Goal: Information Seeking & Learning: Find specific fact

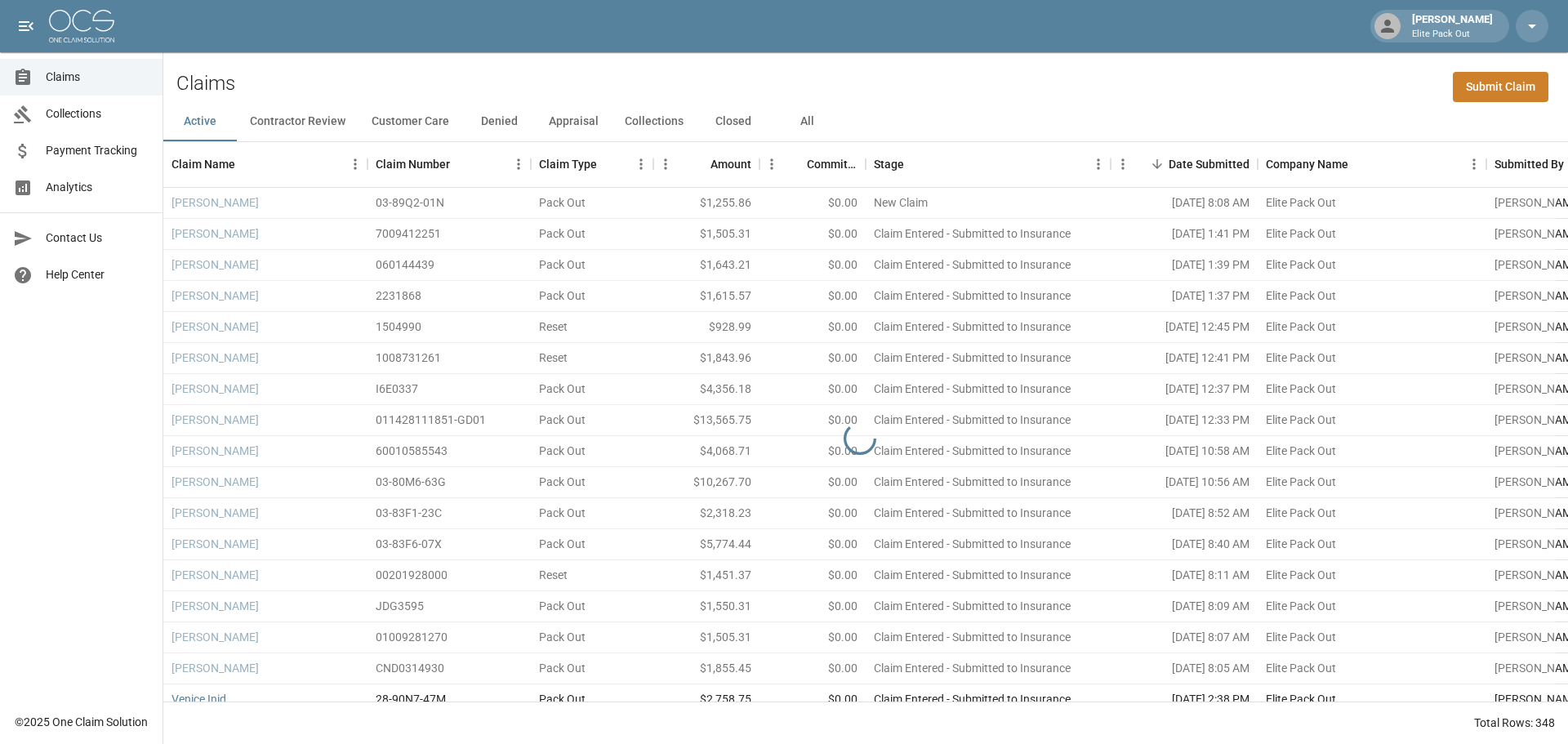
click at [806, 122] on button "All" at bounding box center [807, 122] width 73 height 40
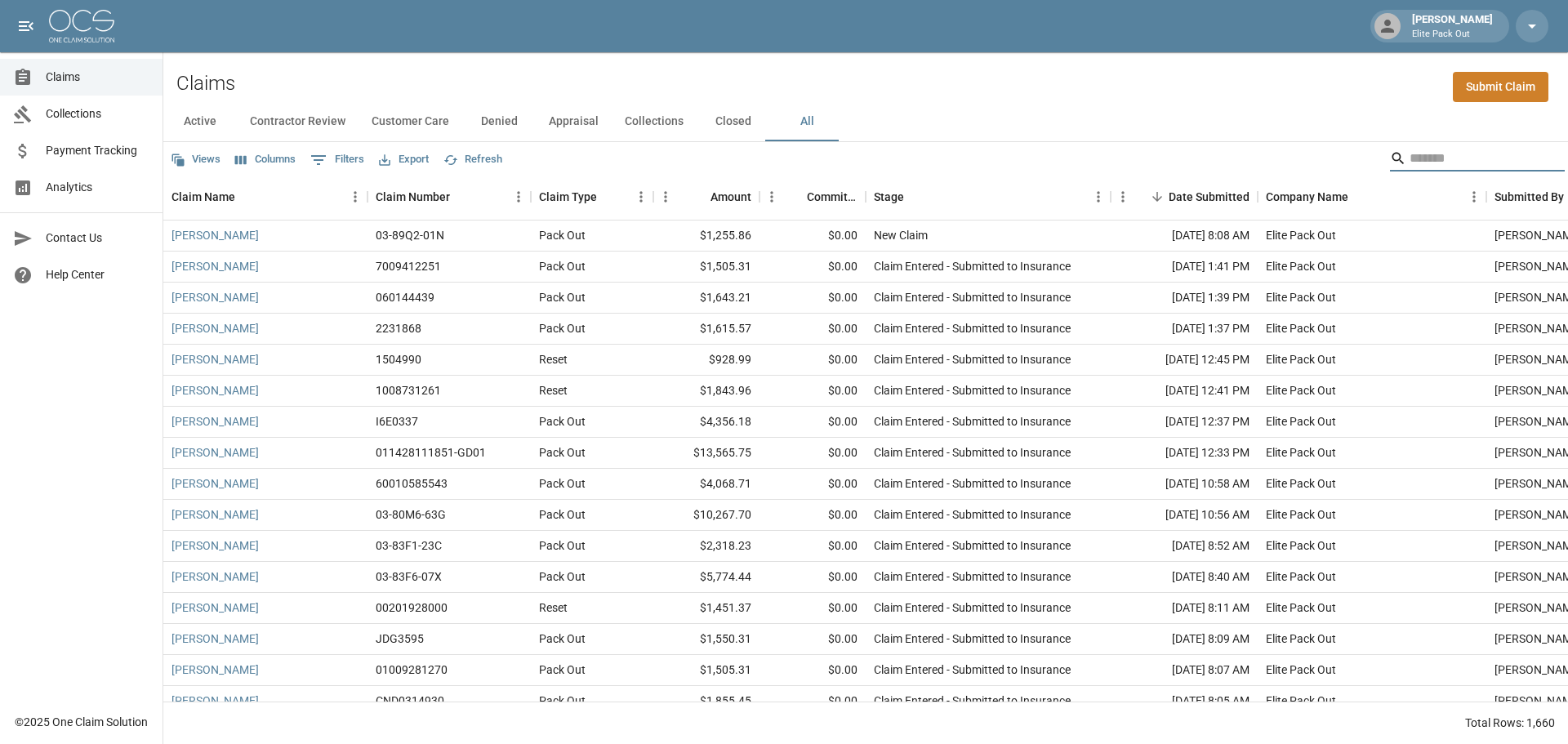
click at [1409, 163] on input "Search" at bounding box center [1474, 158] width 130 height 26
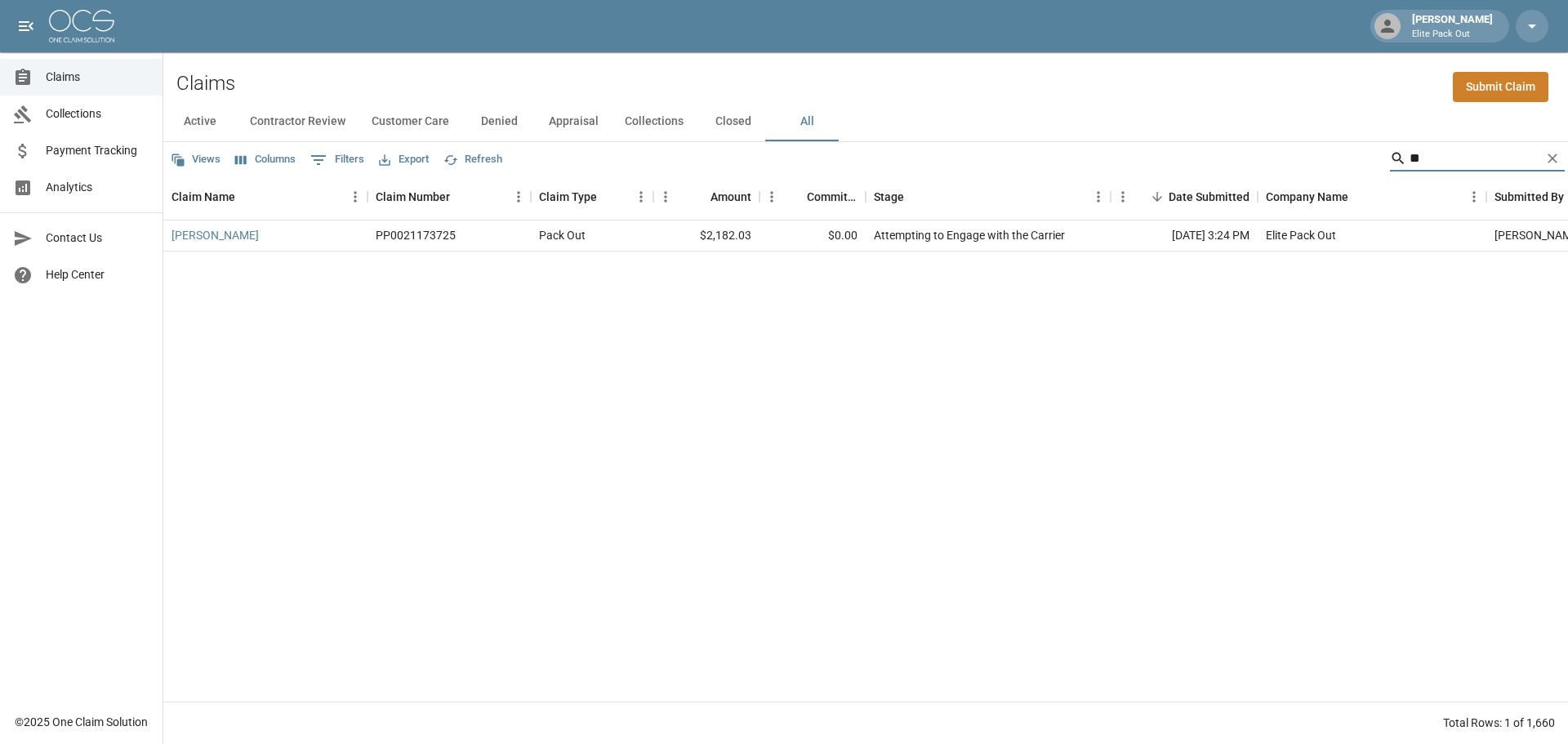
type input "*"
type input "**********"
click at [236, 241] on link "[PERSON_NAME]" at bounding box center [215, 235] width 87 height 17
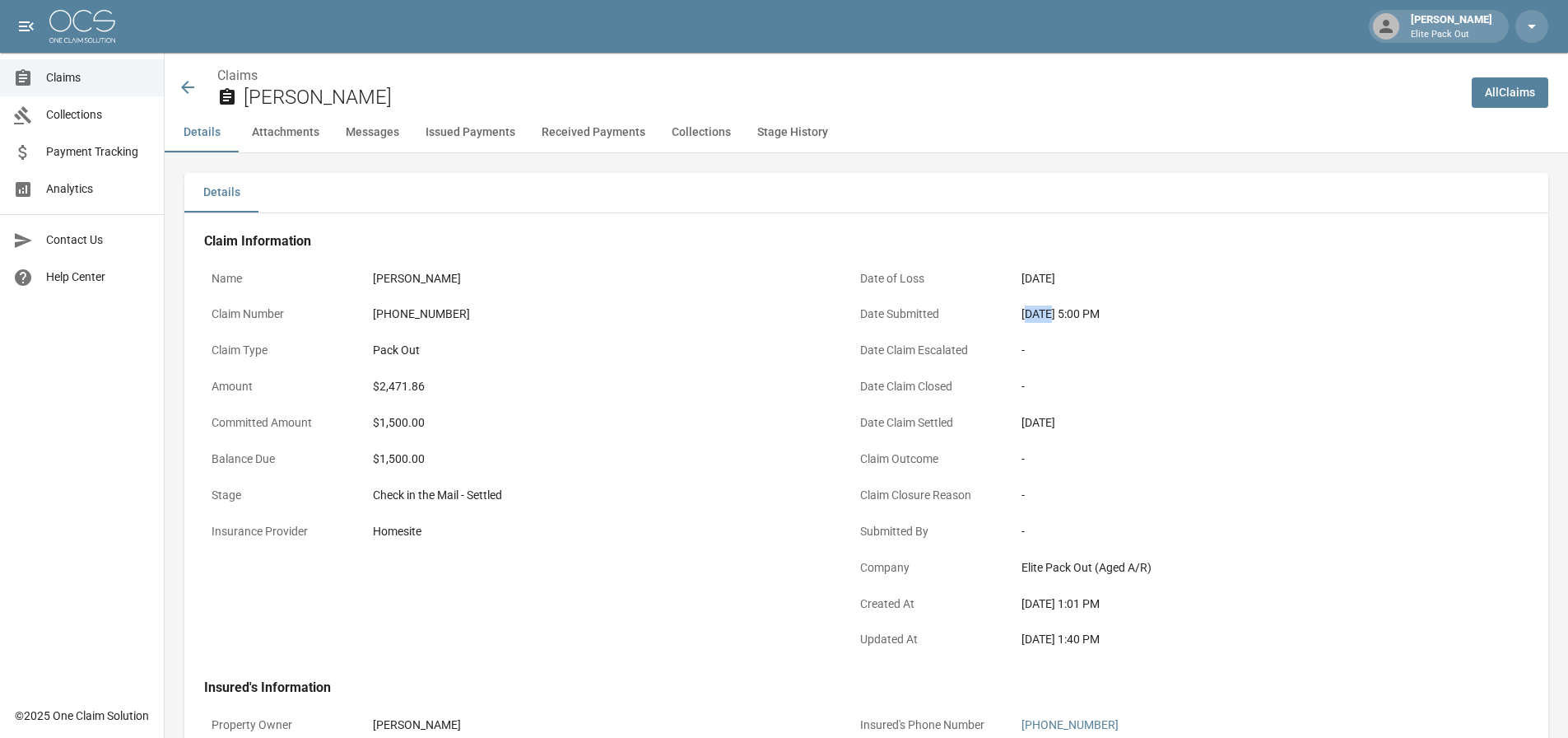
drag, startPoint x: 1025, startPoint y: 313, endPoint x: 1046, endPoint y: 317, distance: 21.4
click at [1046, 317] on div "[DATE] 5:00 PM" at bounding box center [1247, 314] width 453 height 17
click at [1033, 318] on div "[DATE] 5:00 PM" at bounding box center [1247, 314] width 453 height 17
drag, startPoint x: 1022, startPoint y: 318, endPoint x: 1084, endPoint y: 318, distance: 62.0
click at [1084, 318] on div "[DATE] 5:00 PM" at bounding box center [1247, 314] width 453 height 17
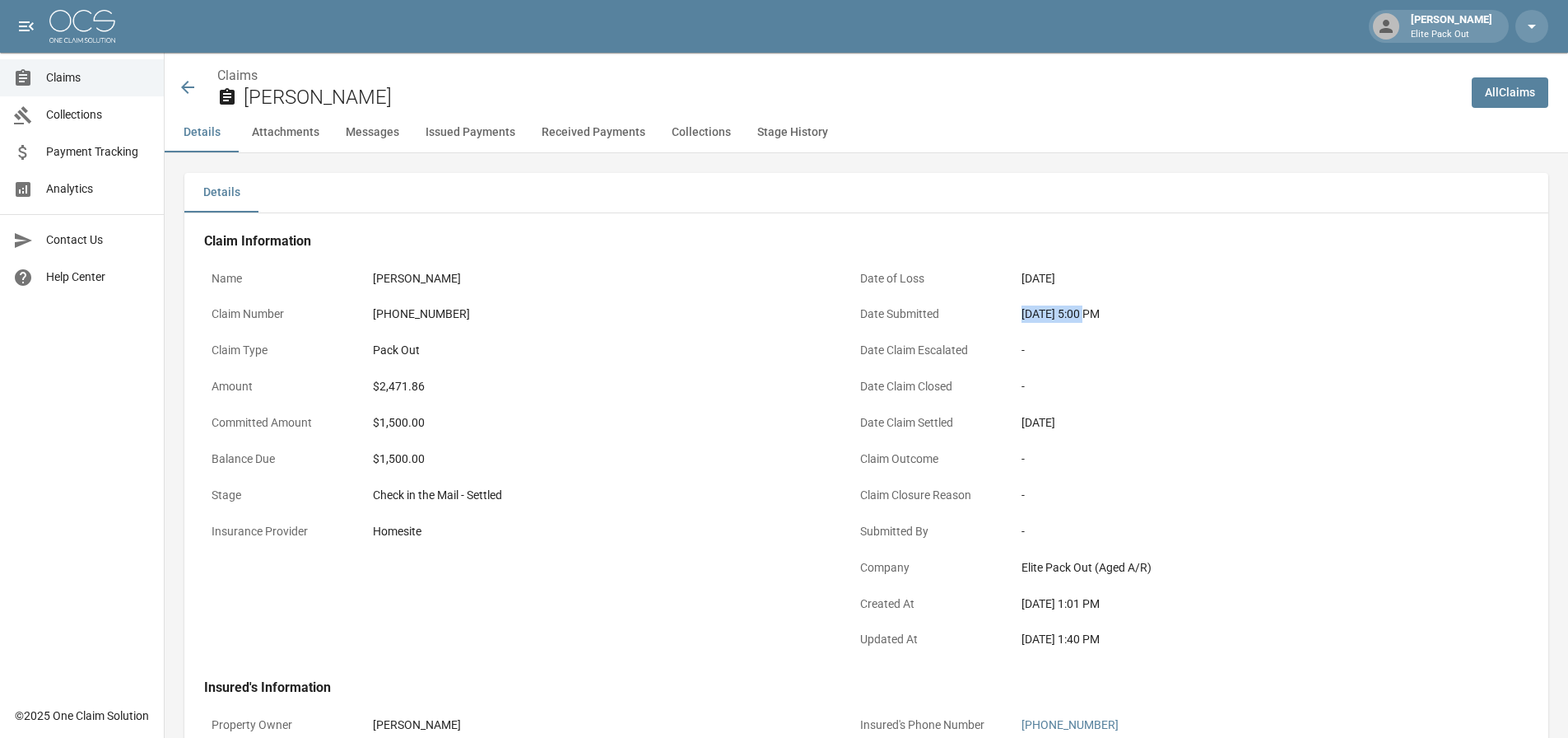
copy div "[DATE]"
click at [400, 390] on div "$2,471.86" at bounding box center [599, 386] width 453 height 17
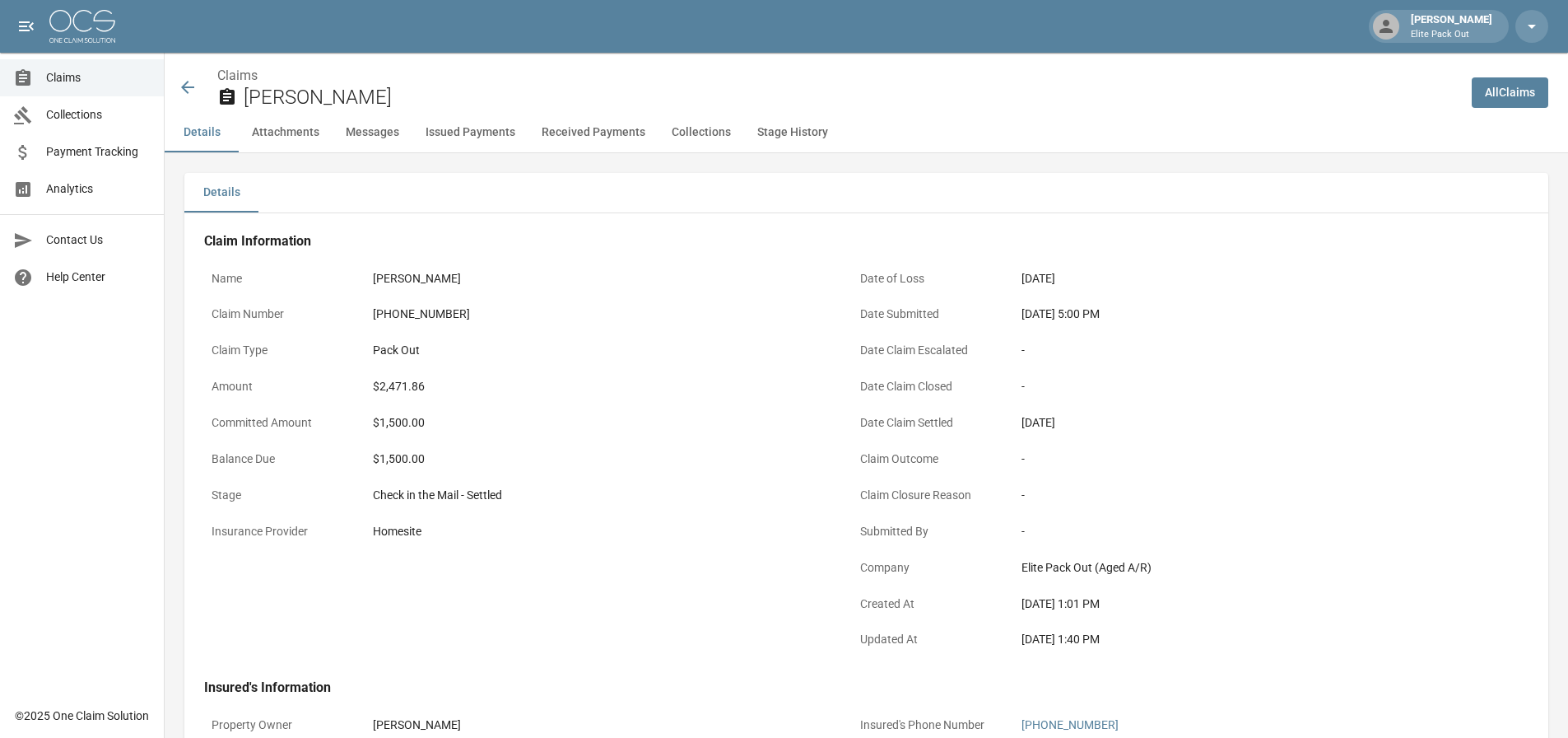
click at [426, 312] on div "[PHONE_NUMBER]" at bounding box center [599, 314] width 453 height 17
copy div "[PHONE_NUMBER]"
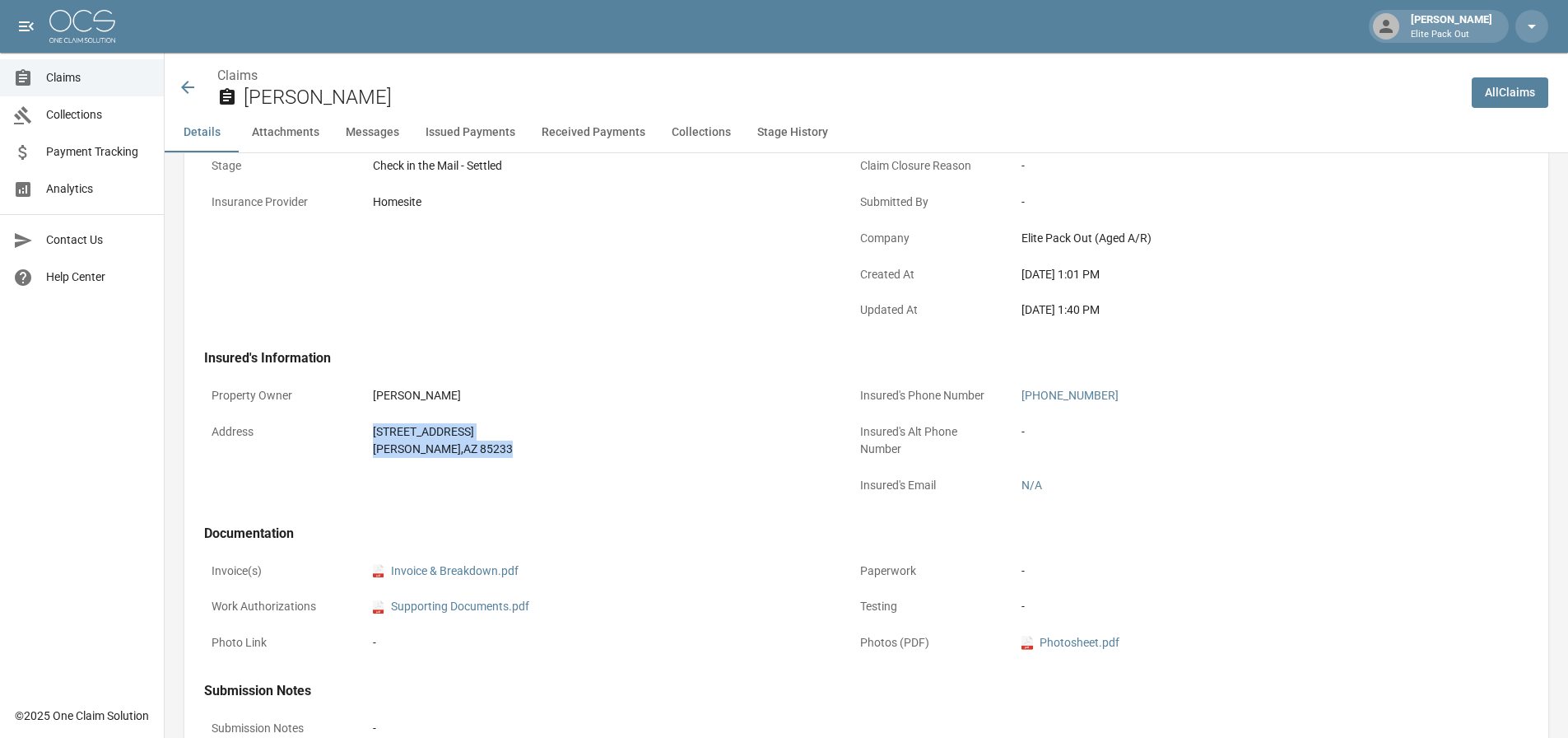
drag, startPoint x: 374, startPoint y: 435, endPoint x: 474, endPoint y: 447, distance: 100.7
click at [474, 447] on div "[STREET_ADDRESS]" at bounding box center [599, 440] width 453 height 35
copy div "[STREET_ADDRESS]"
click at [599, 348] on div "Claim Information Name [PERSON_NAME] Claim Number [PHONE_NUMBER] Claim Type Pac…" at bounding box center [842, 336] width 1317 height 904
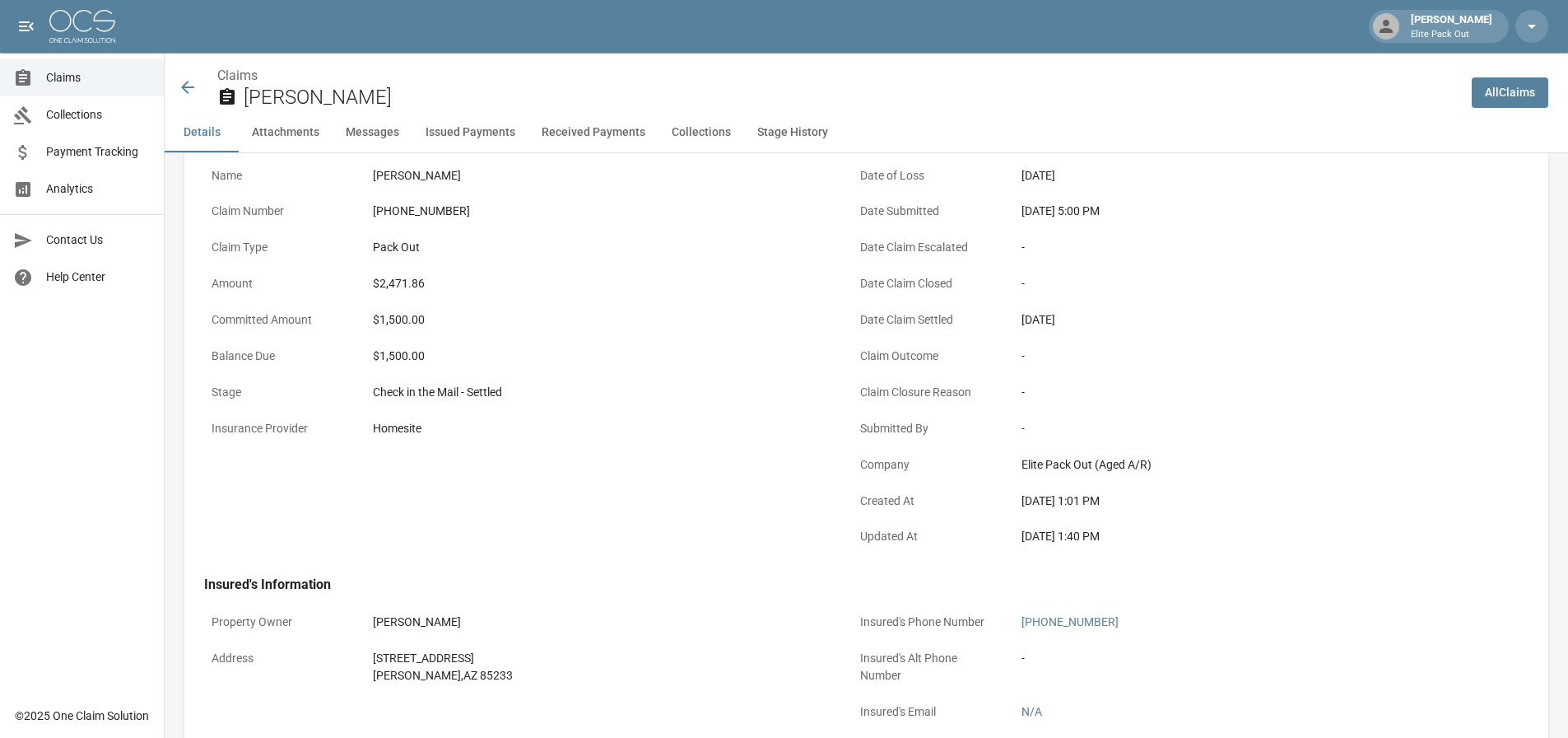
scroll to position [0, 0]
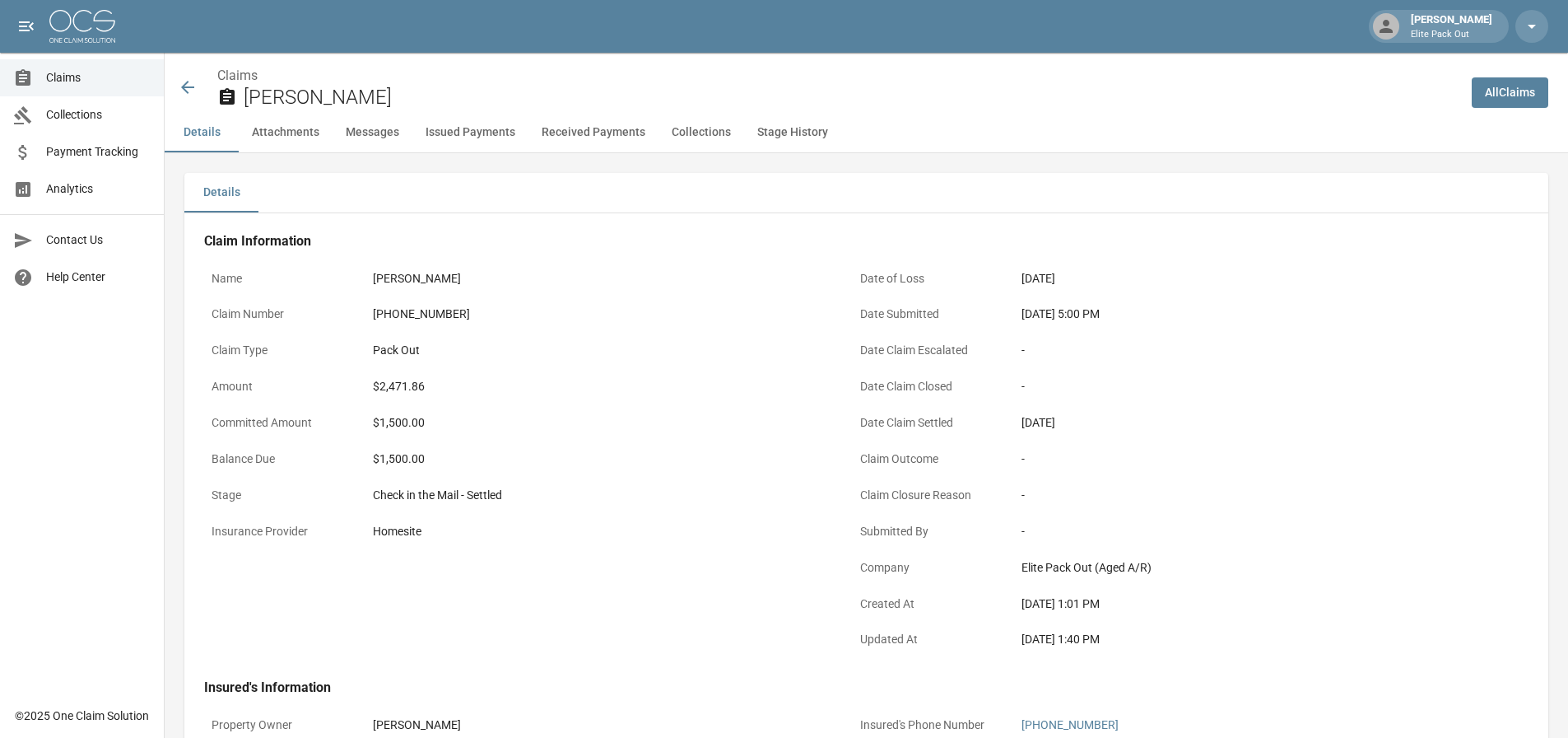
click at [181, 86] on icon at bounding box center [188, 88] width 20 height 20
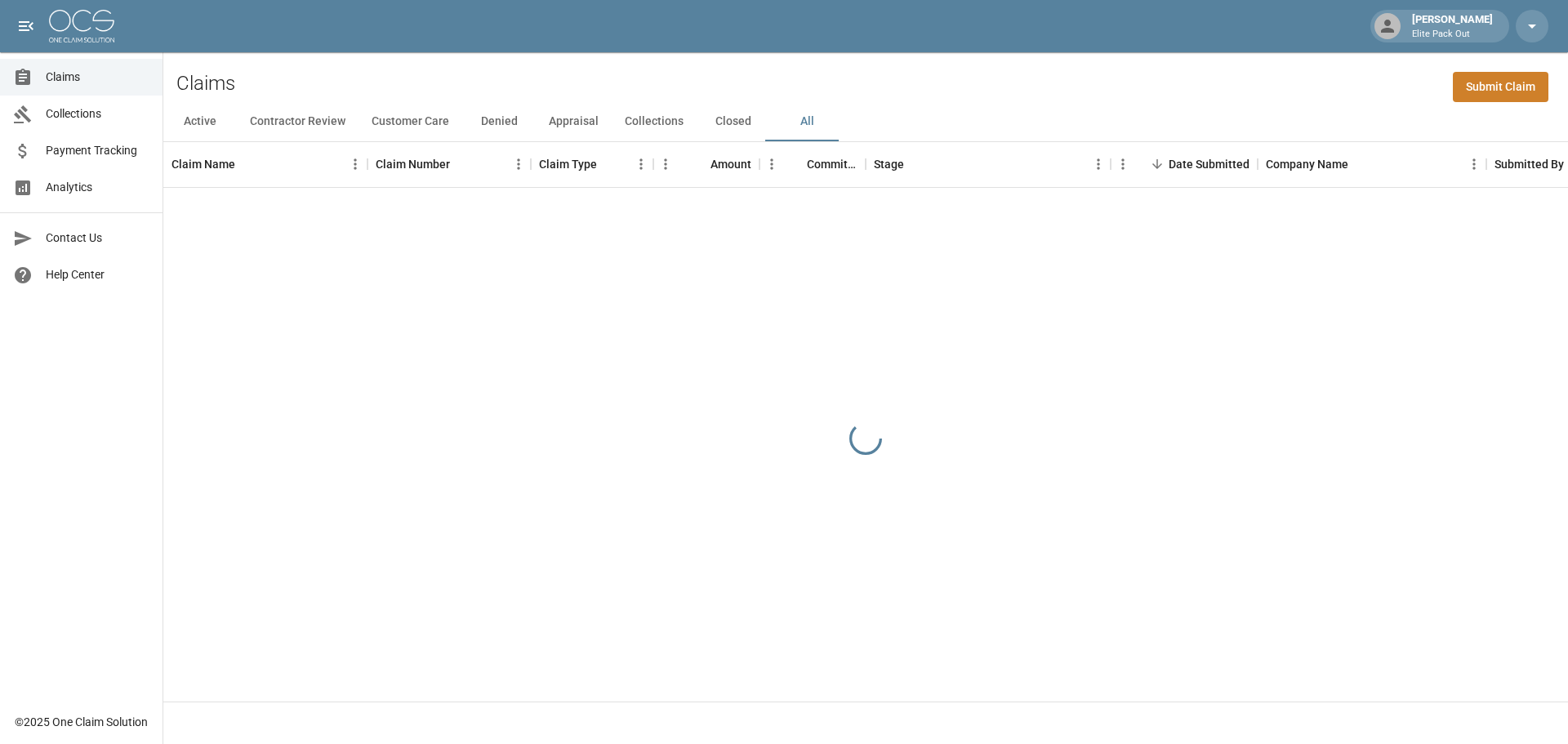
click at [1225, 97] on div "Claims Submit Claim" at bounding box center [865, 77] width 1404 height 49
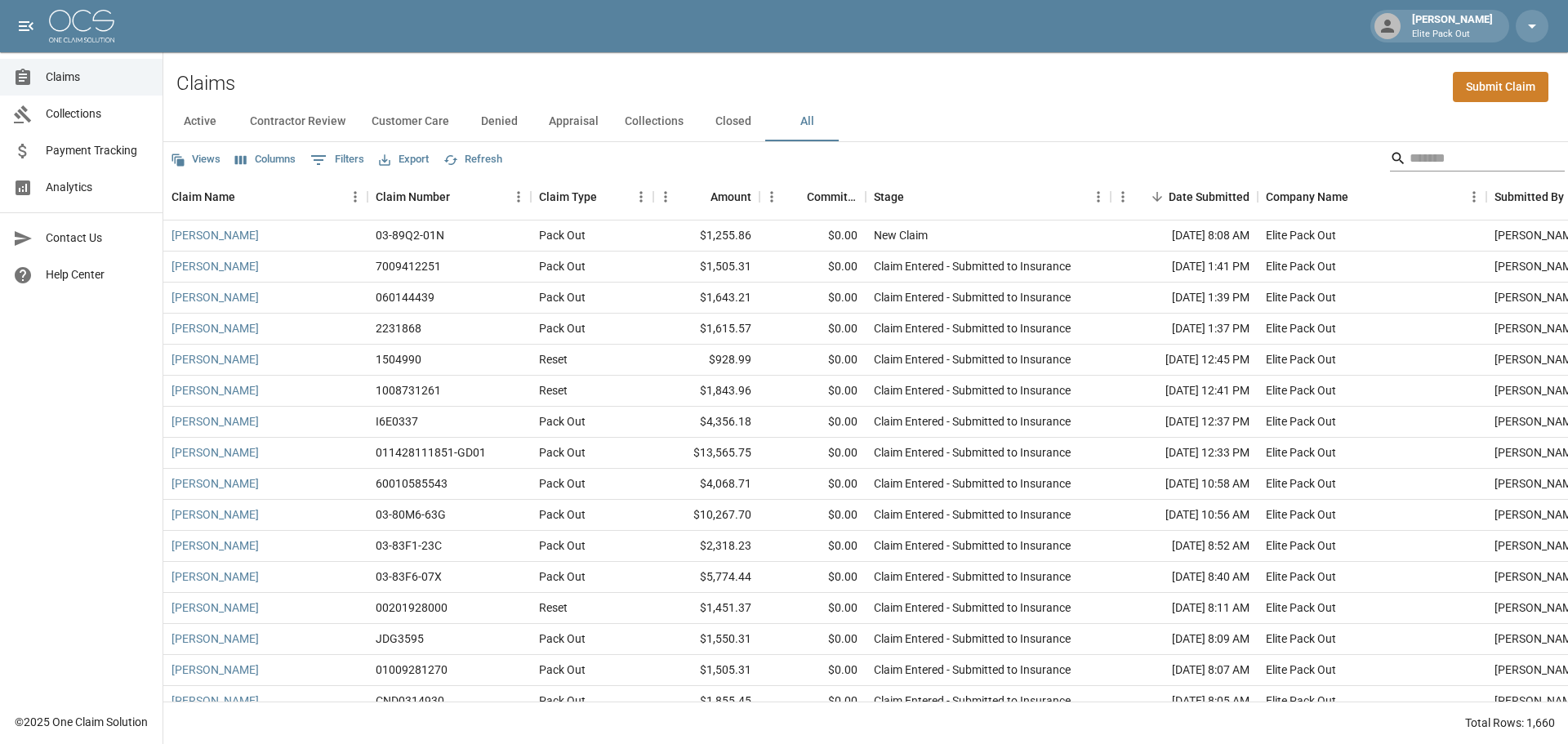
click at [1413, 153] on input "Search" at bounding box center [1474, 158] width 130 height 26
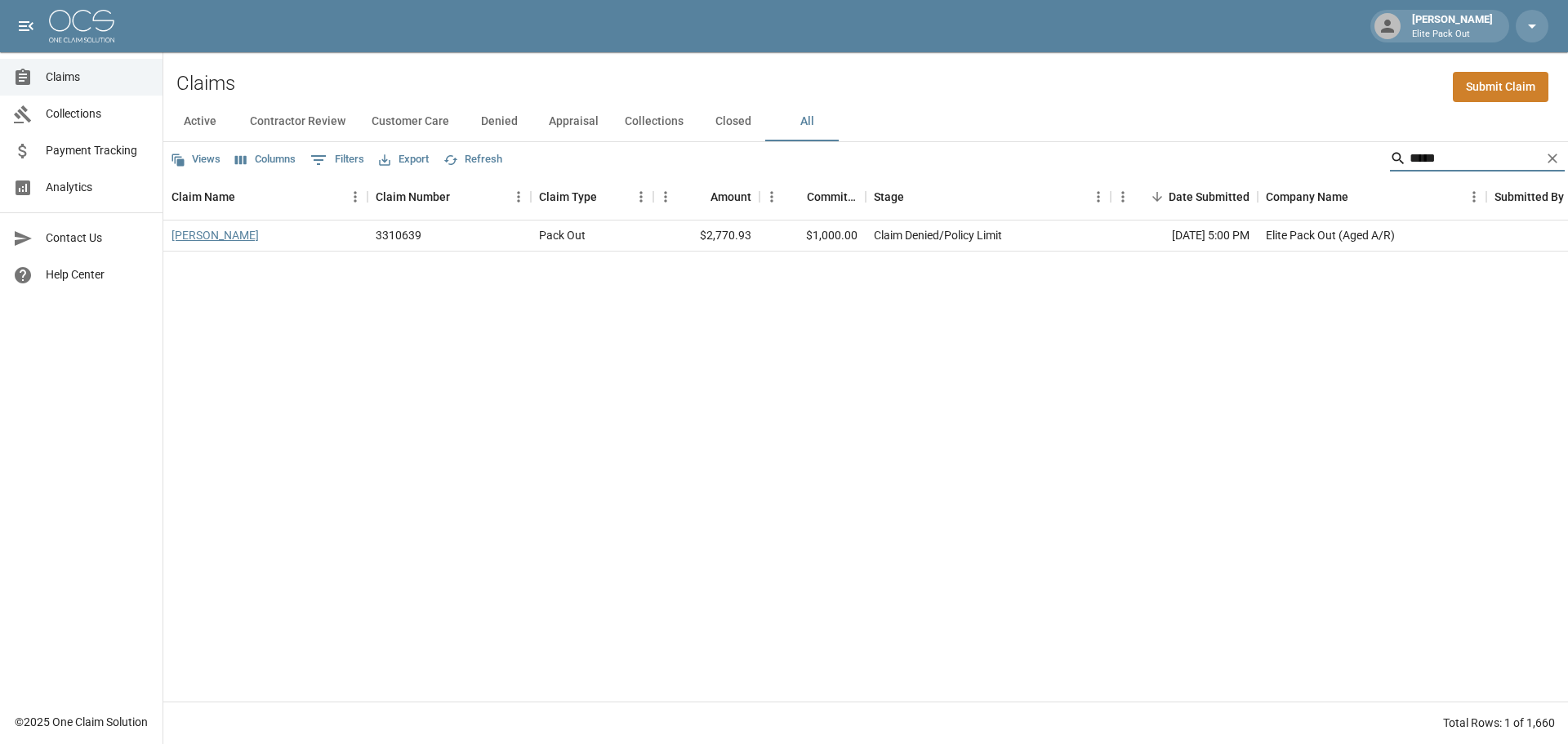
type input "*****"
click at [252, 234] on link "[PERSON_NAME]" at bounding box center [215, 235] width 87 height 17
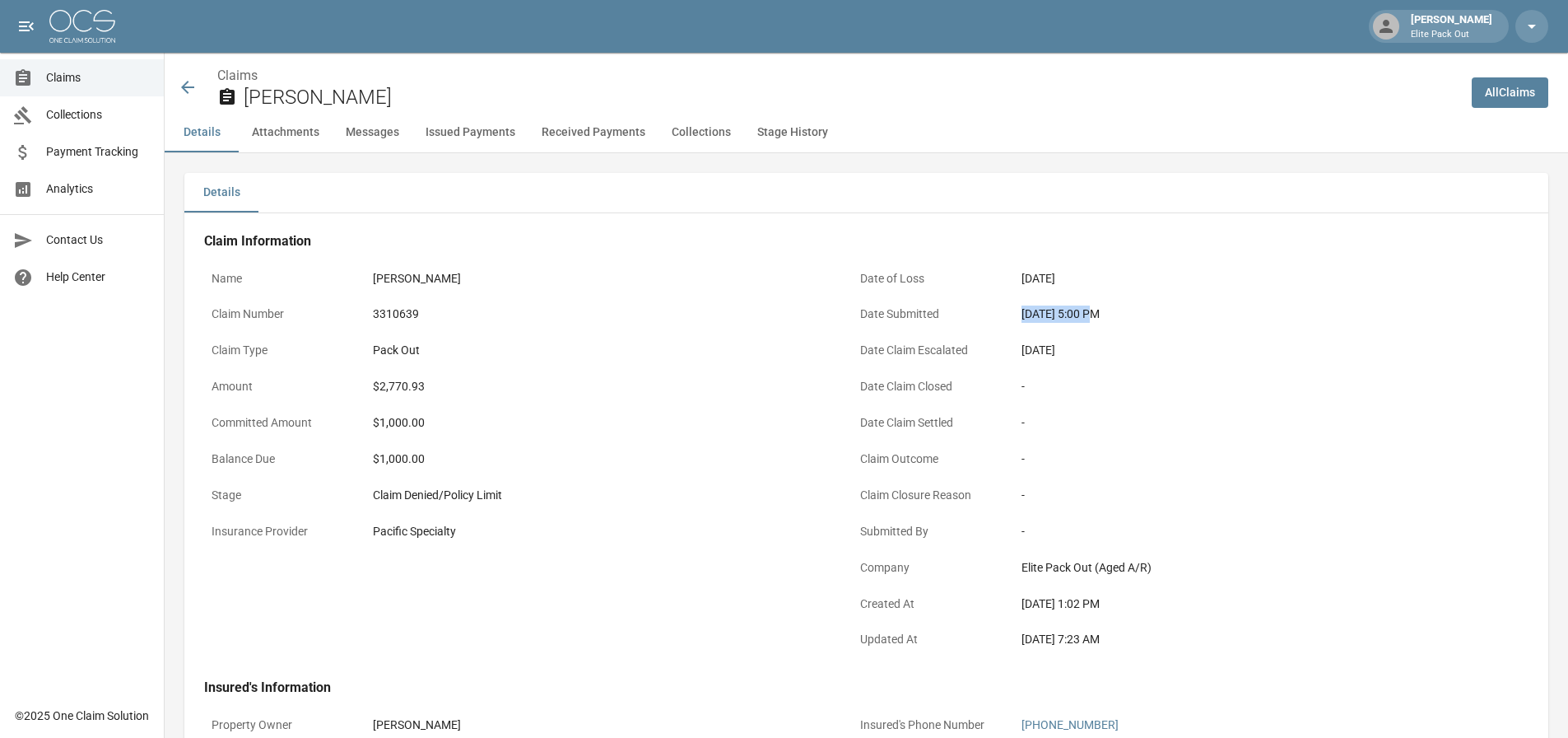
drag, startPoint x: 1022, startPoint y: 312, endPoint x: 1089, endPoint y: 312, distance: 67.0
click at [1089, 312] on div "[DATE] 5:00 PM" at bounding box center [1247, 314] width 453 height 17
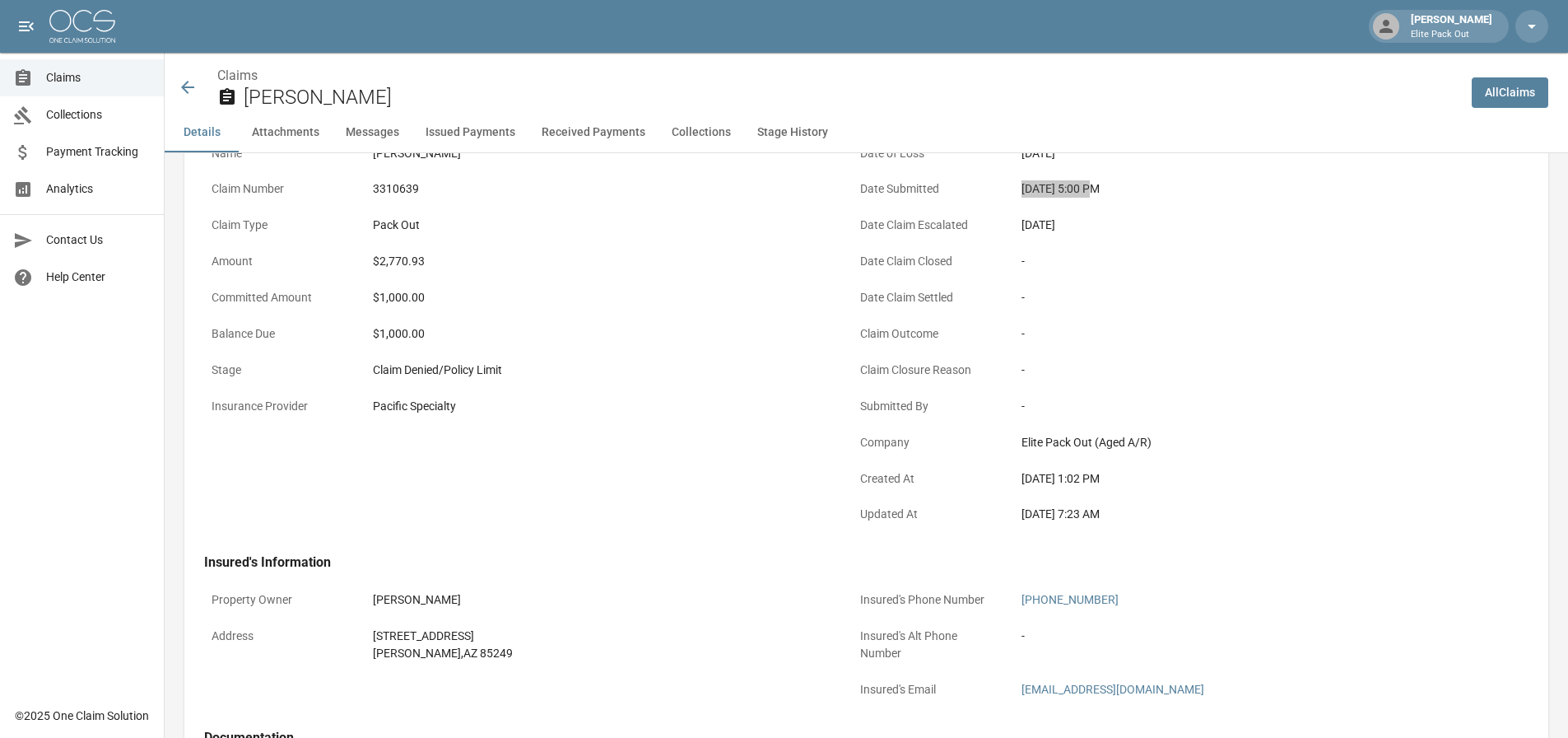
scroll to position [164, 0]
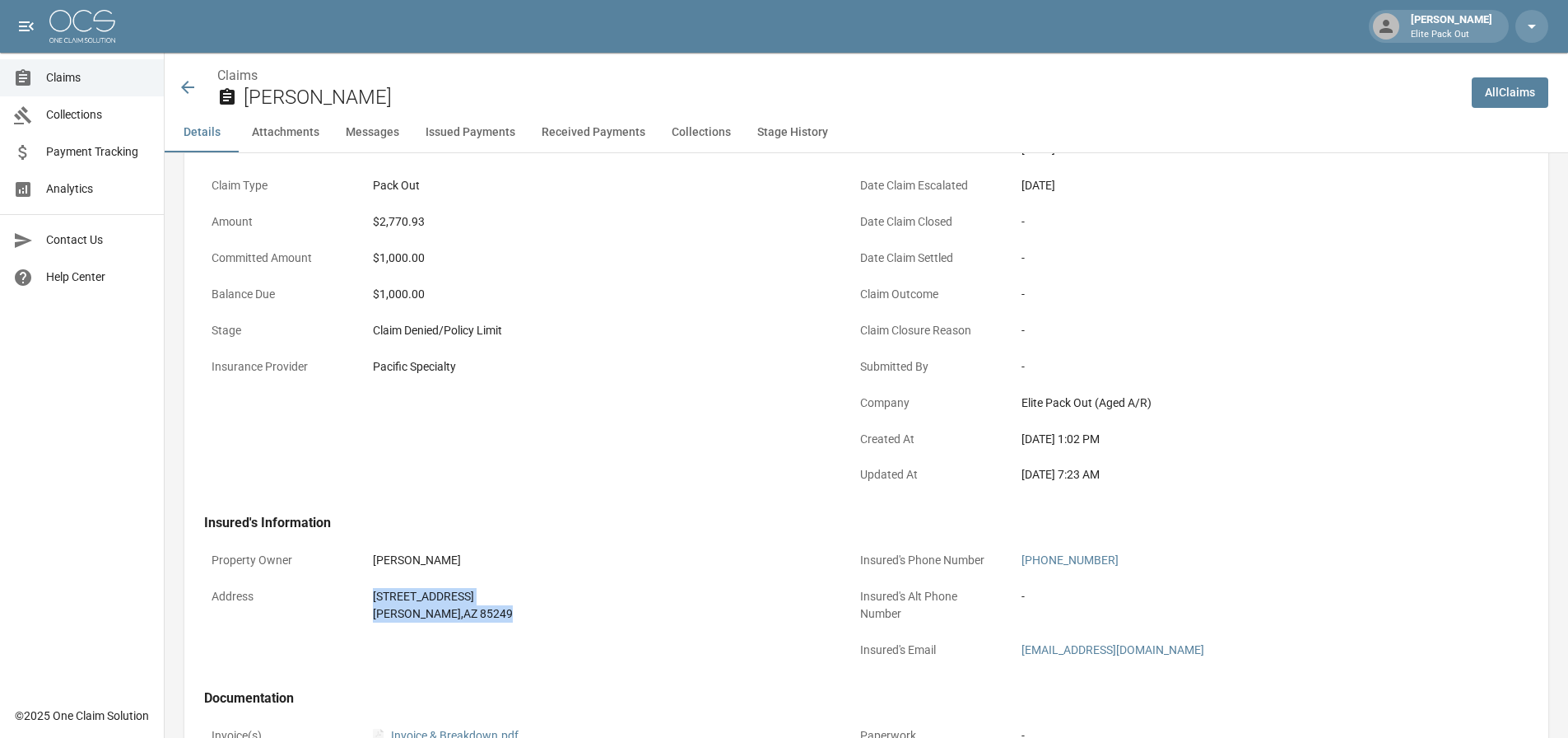
drag, startPoint x: 364, startPoint y: 581, endPoint x: 564, endPoint y: 659, distance: 214.7
click at [564, 659] on div "Property Owner [PERSON_NAME] Address [STREET_ADDRESS]" at bounding box center [509, 598] width 649 height 145
copy div "[STREET_ADDRESS]"
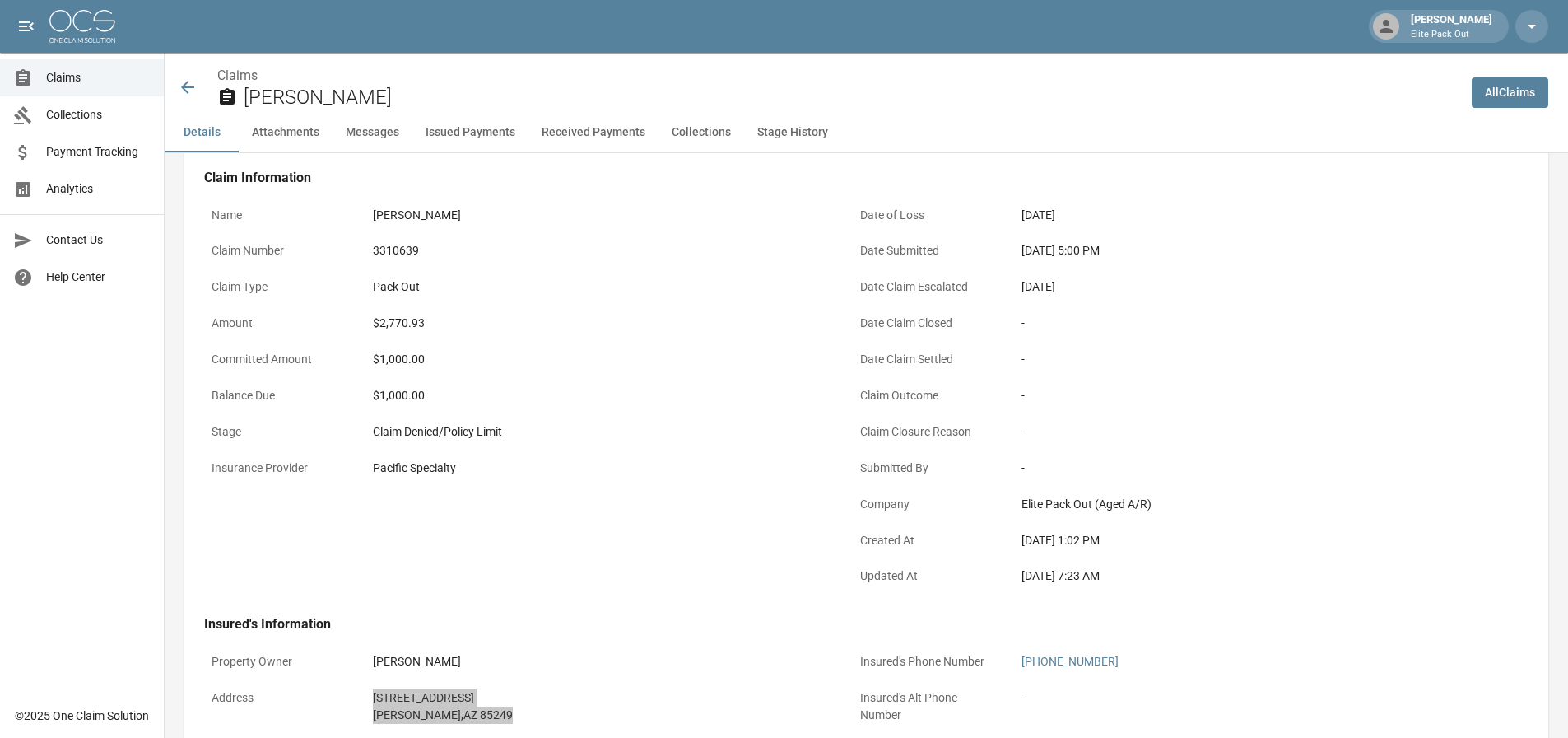
scroll to position [0, 0]
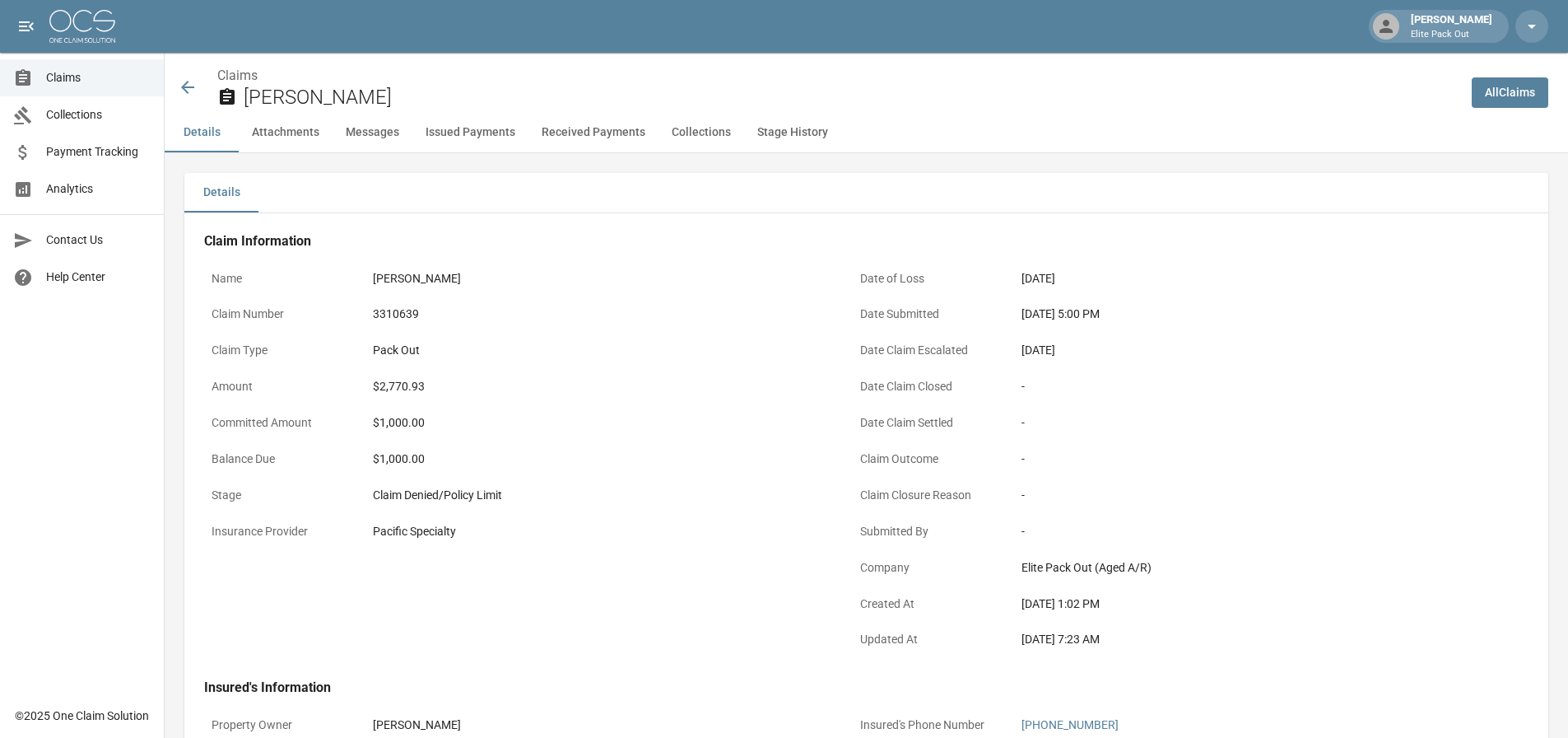
click at [396, 391] on div "$2,770.93" at bounding box center [599, 386] width 453 height 17
copy div "2,770.93"
click at [397, 310] on div "3310639" at bounding box center [599, 314] width 453 height 17
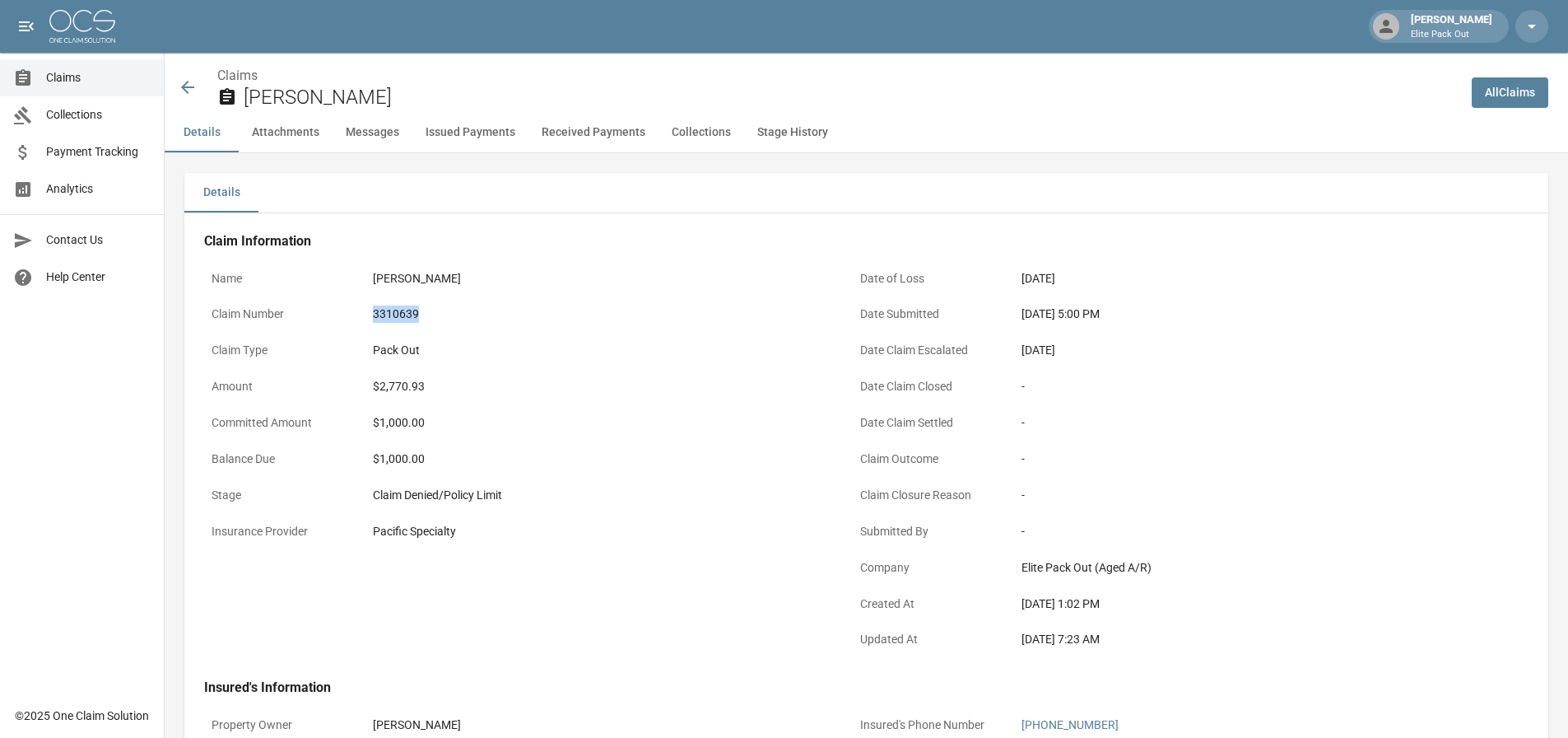
click at [397, 310] on div "3310639" at bounding box center [599, 314] width 453 height 17
copy div "3310639"
click at [186, 80] on icon at bounding box center [188, 88] width 20 height 20
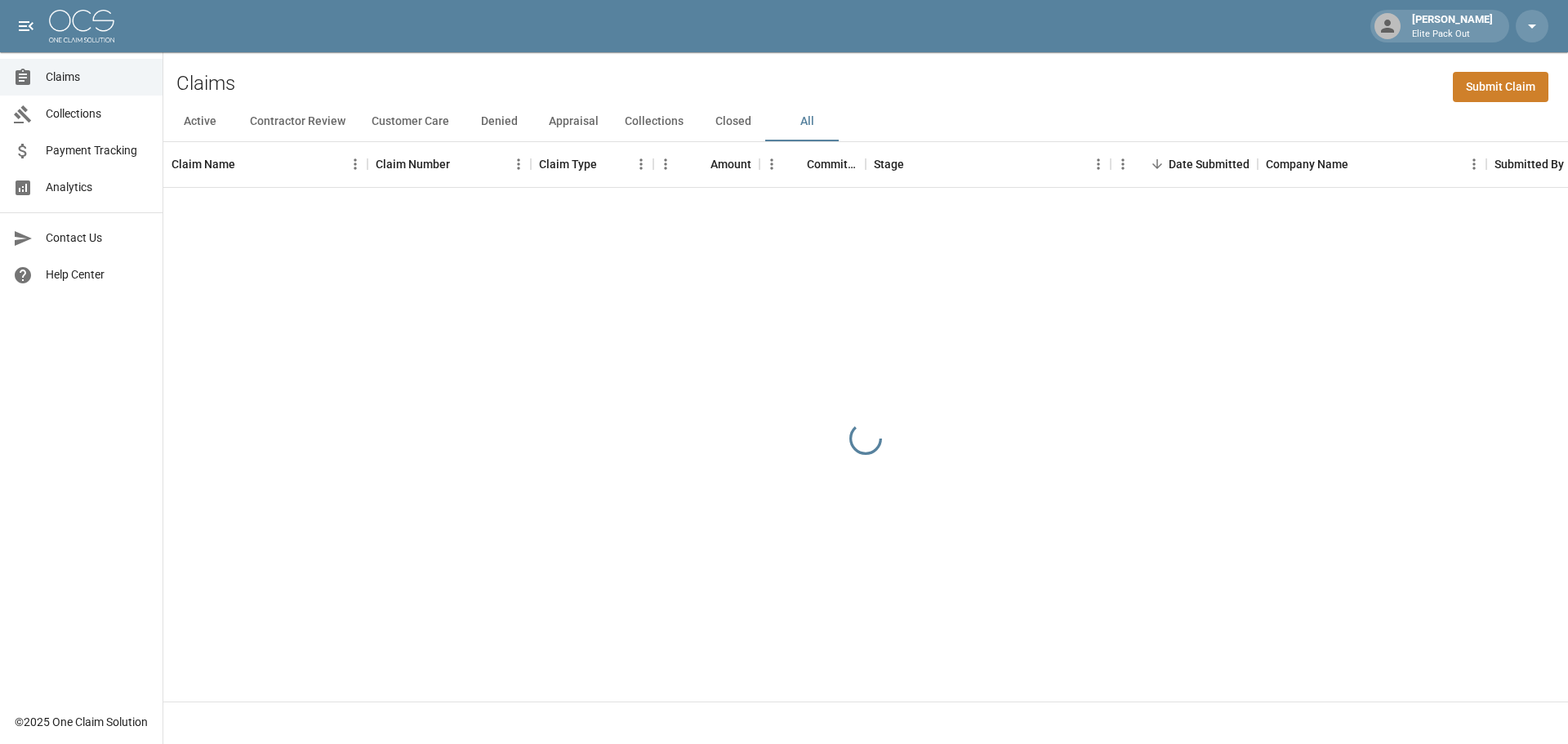
click at [1231, 90] on div "Claims Submit Claim" at bounding box center [865, 77] width 1404 height 49
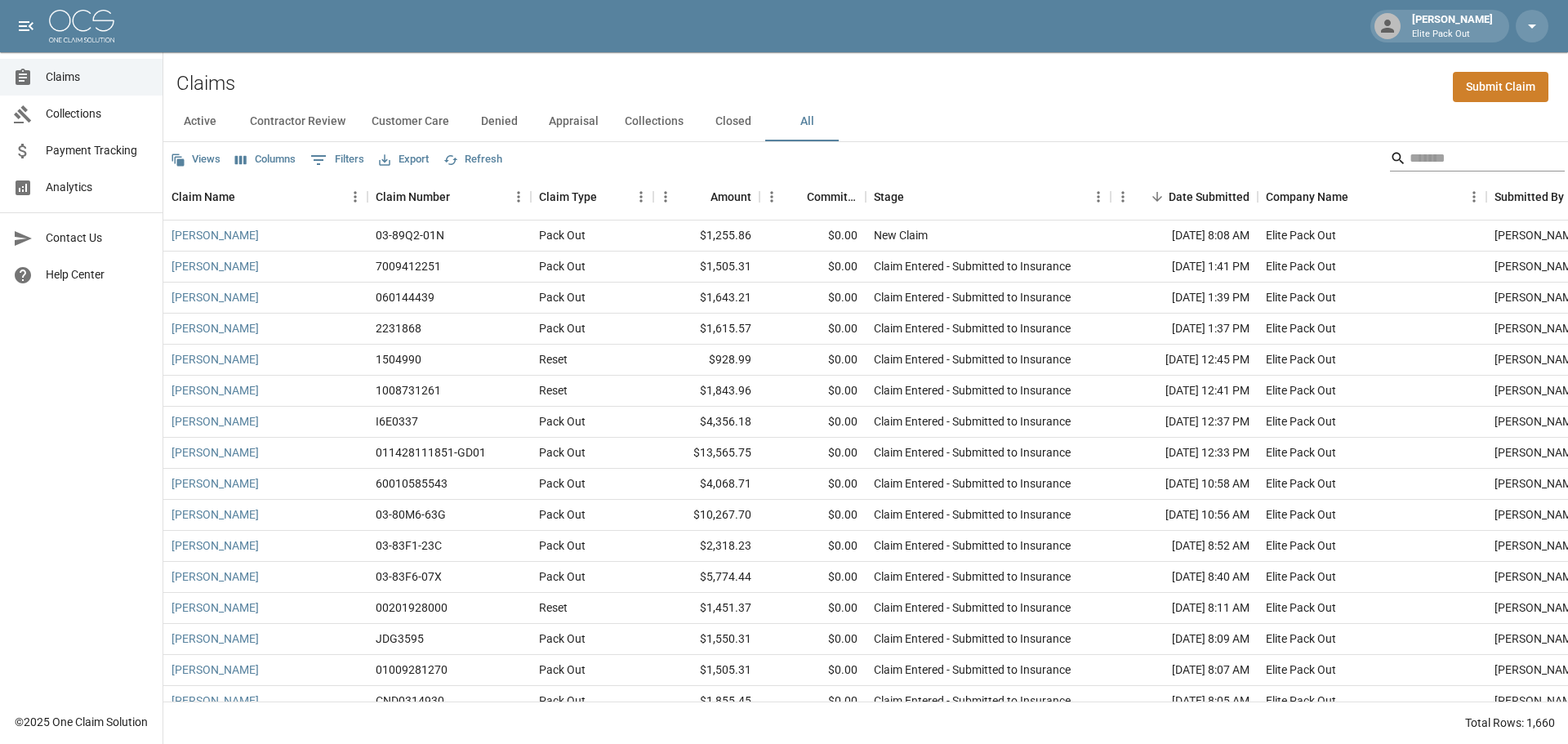
click at [1443, 158] on input "Search" at bounding box center [1474, 158] width 130 height 26
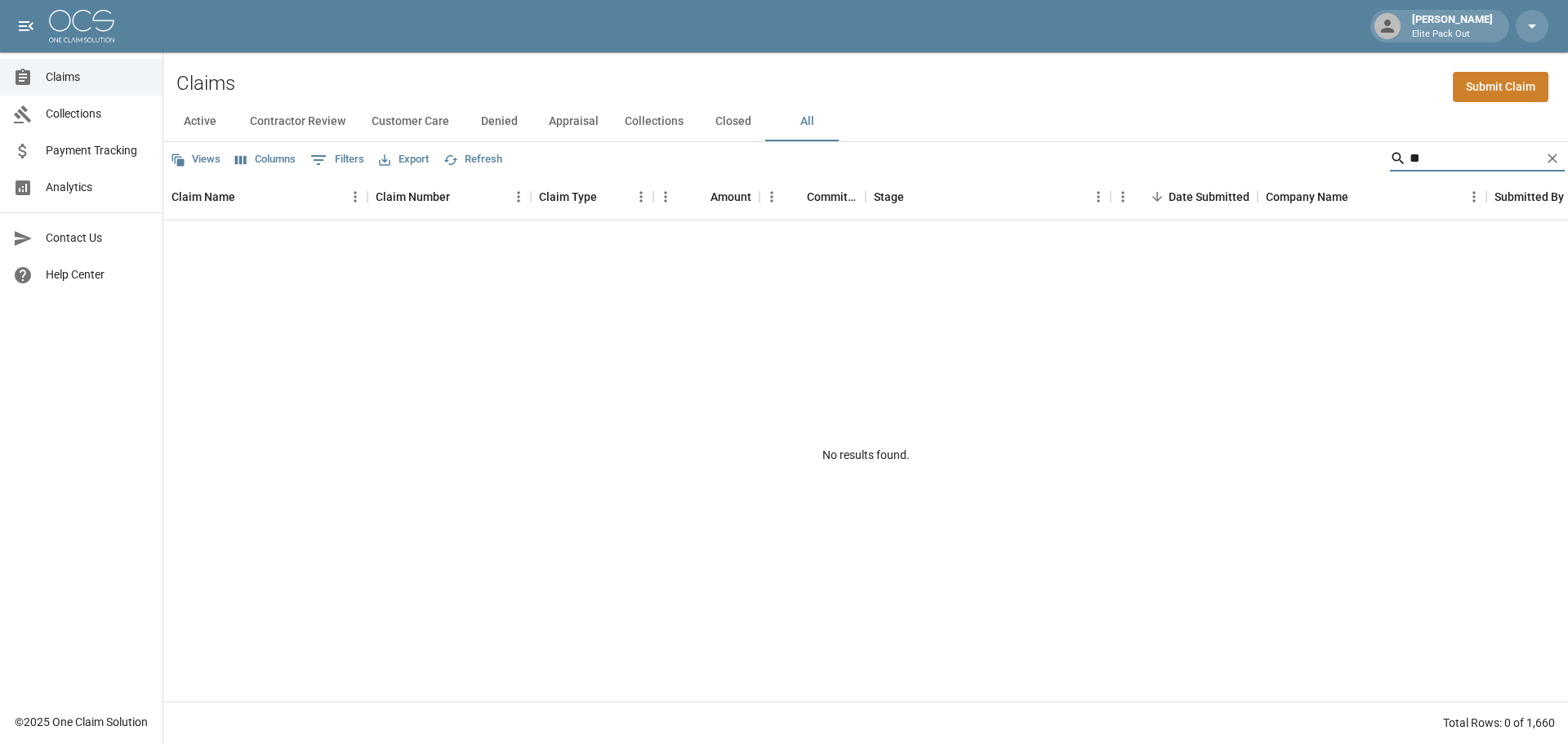
type input "*"
type input "******"
click at [198, 239] on link "[PERSON_NAME]" at bounding box center [215, 235] width 87 height 17
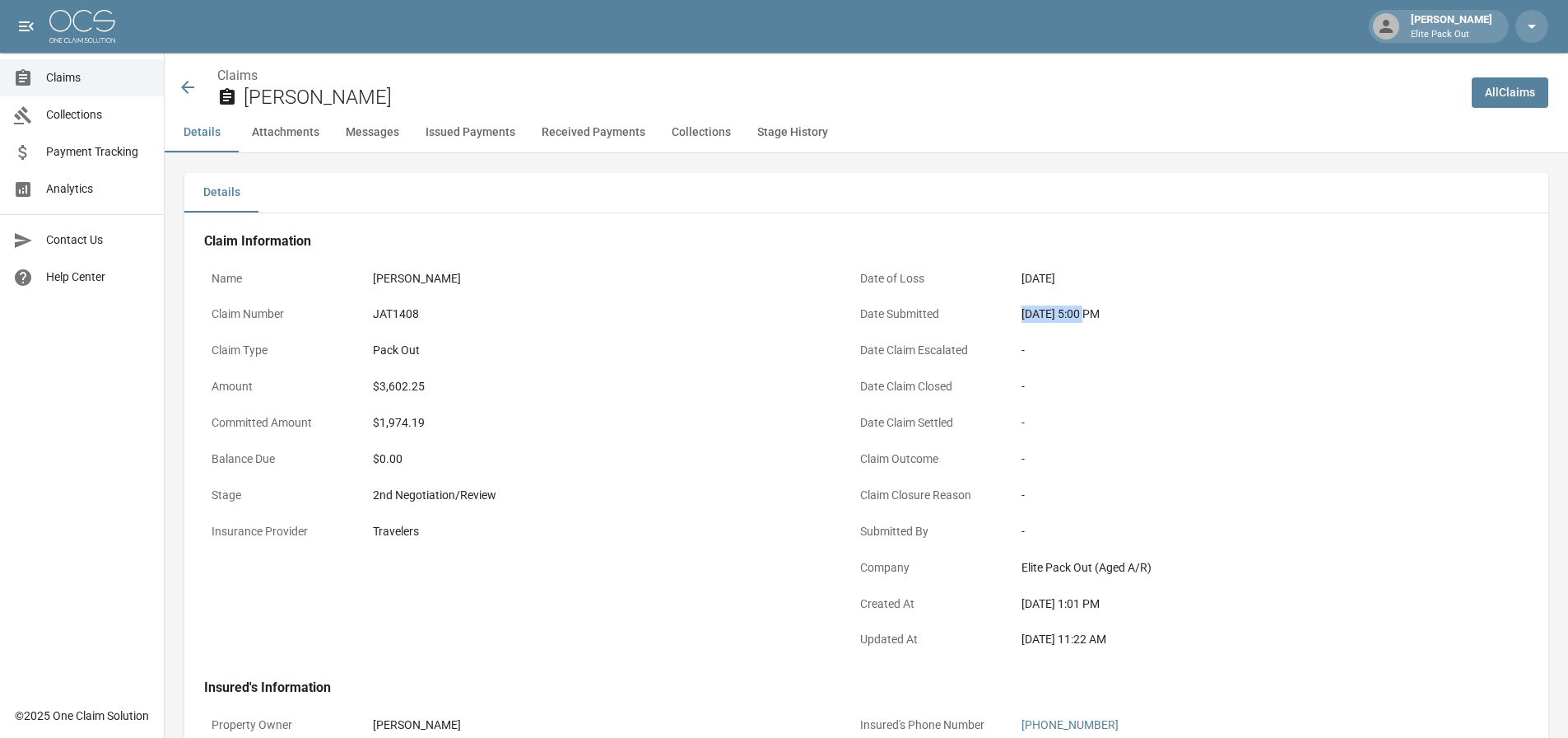
drag, startPoint x: 1015, startPoint y: 314, endPoint x: 1085, endPoint y: 322, distance: 70.5
click at [1085, 322] on div "[DATE] 5:00 PM" at bounding box center [1248, 314] width 468 height 32
copy div "[DATE]"
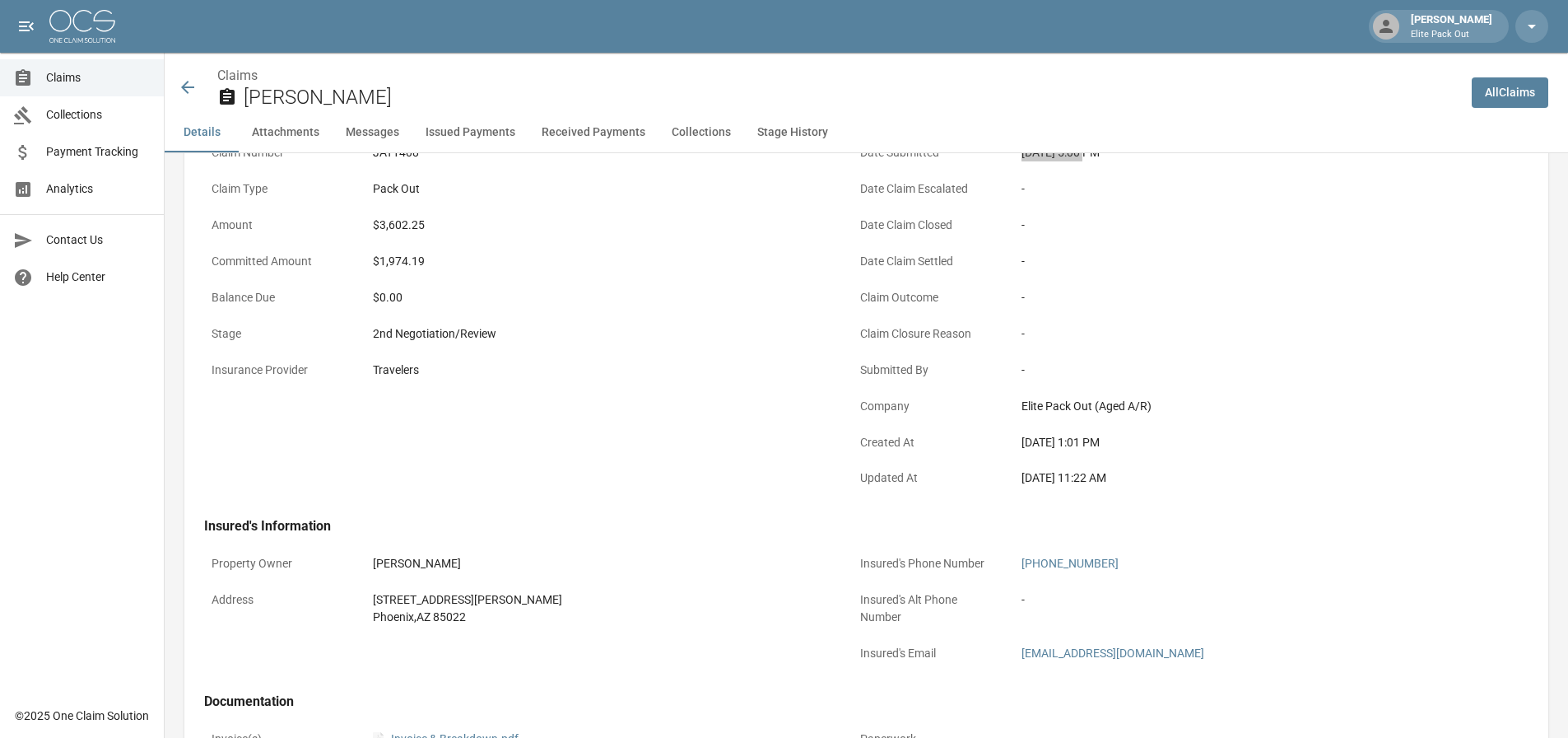
scroll to position [330, 0]
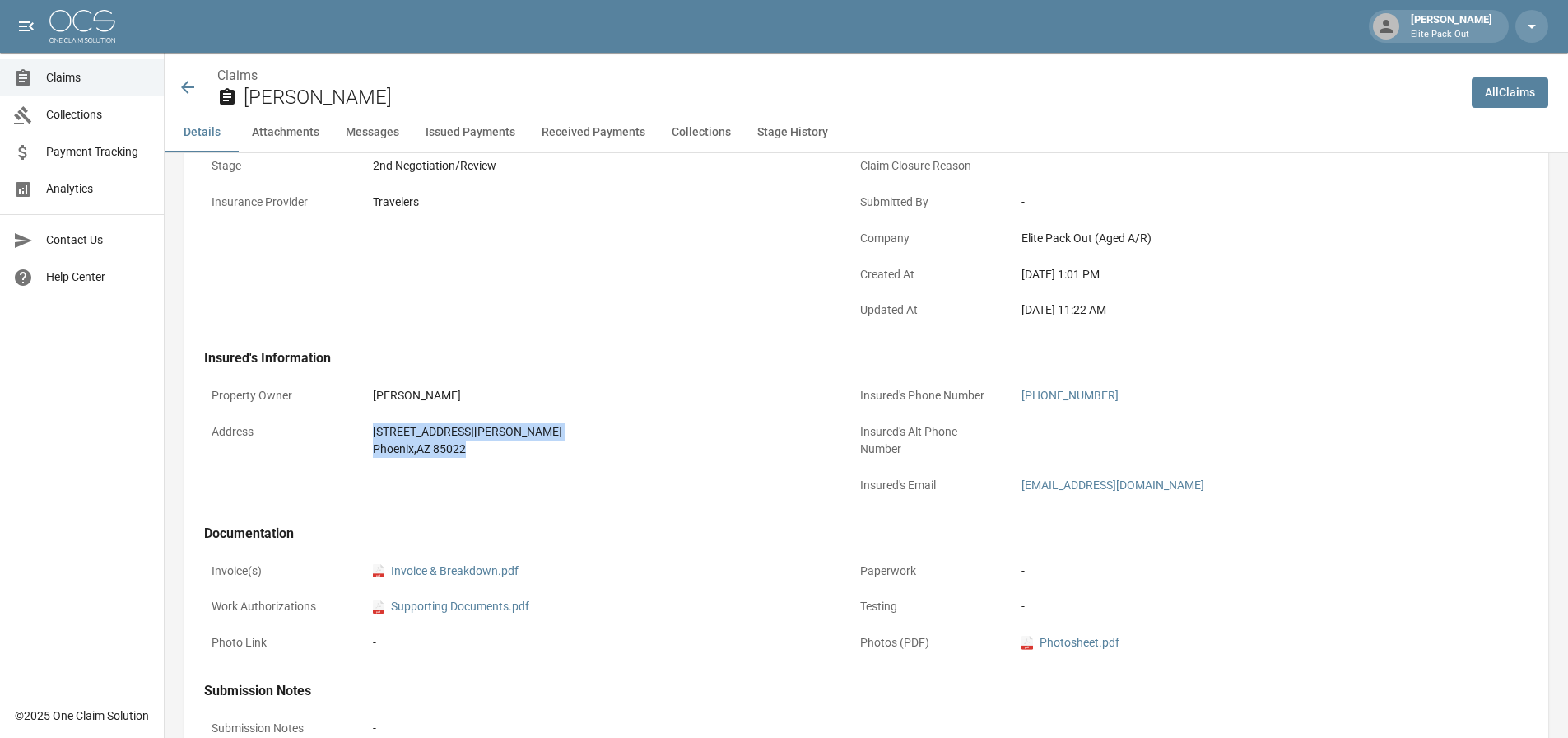
drag, startPoint x: 363, startPoint y: 422, endPoint x: 475, endPoint y: 462, distance: 118.9
click at [475, 462] on div "Address [STREET_ADDRESS][PERSON_NAME]" at bounding box center [519, 441] width 629 height 50
copy div "[STREET_ADDRESS][PERSON_NAME]"
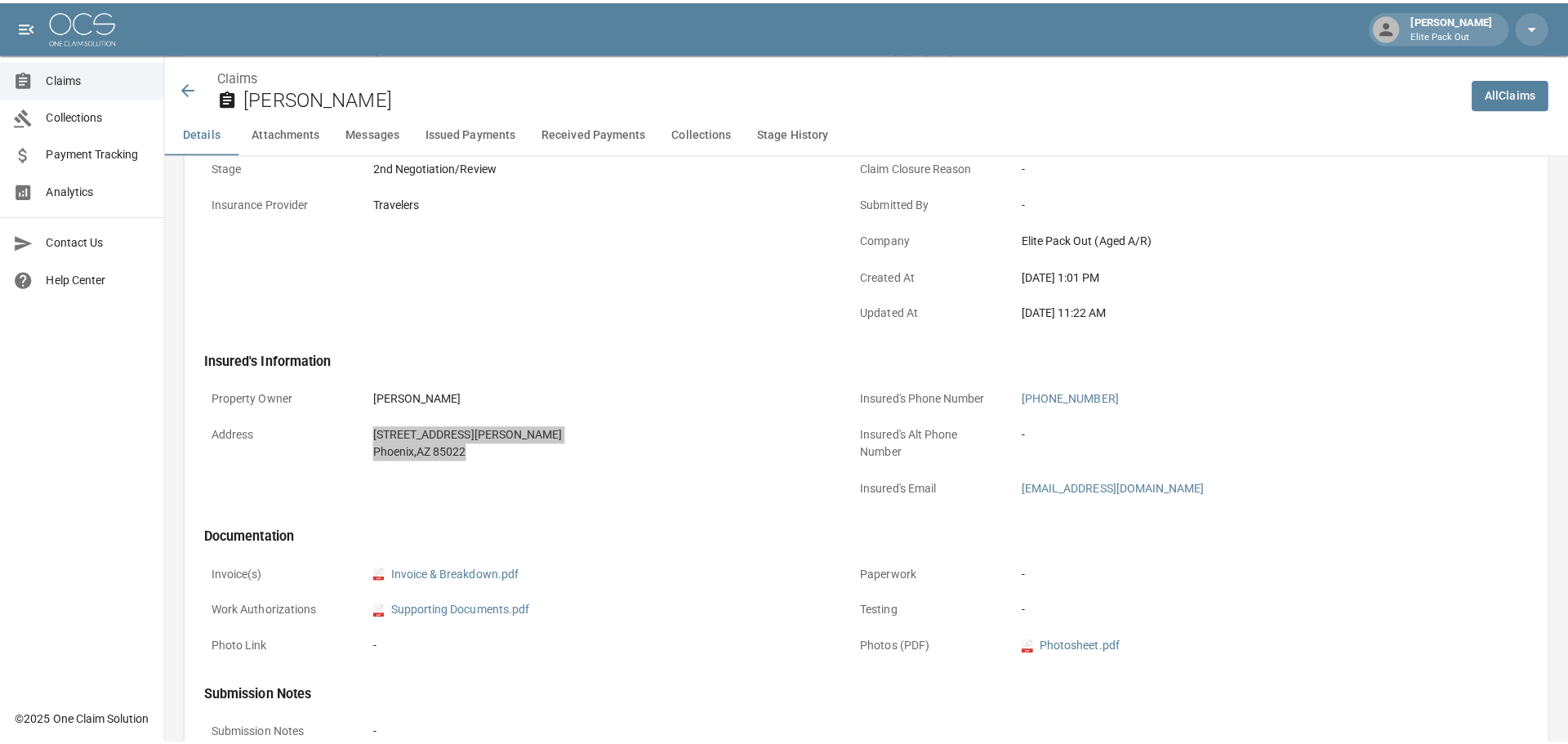
scroll to position [0, 0]
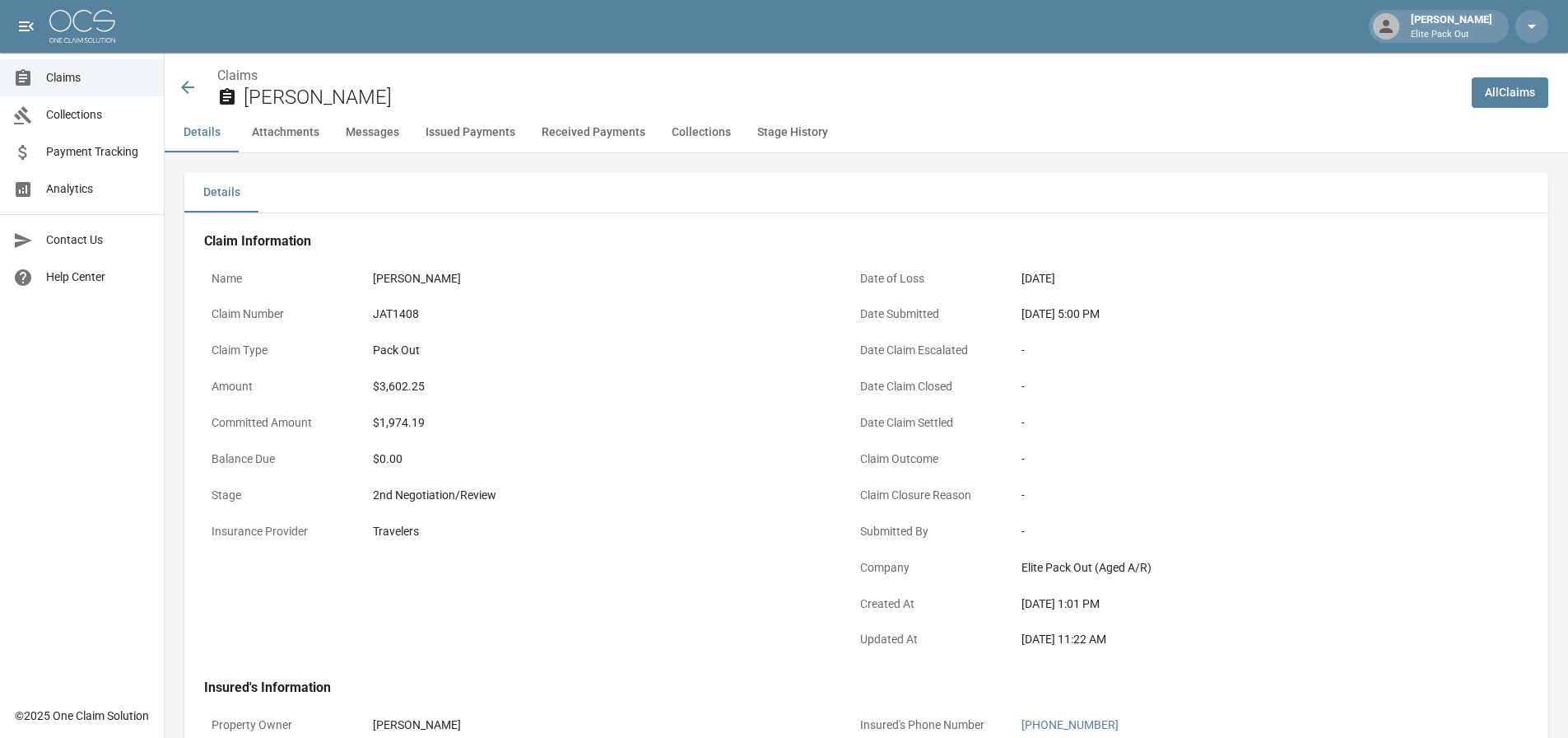
click at [710, 402] on div "$3,602.25" at bounding box center [599, 386] width 468 height 32
click at [400, 313] on div "JAT1408" at bounding box center [599, 314] width 453 height 17
copy div "JAT1408"
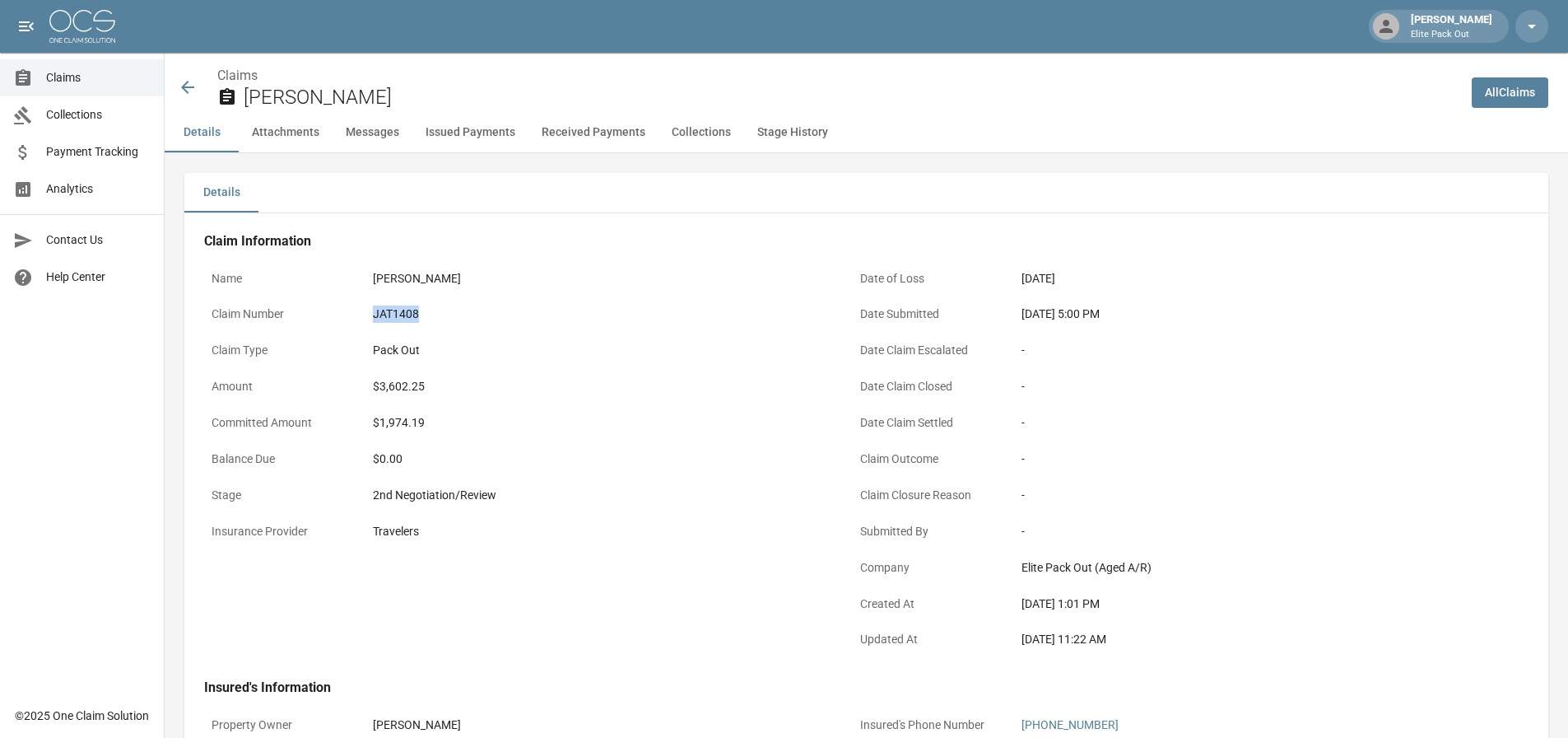
click at [189, 86] on icon at bounding box center [188, 88] width 20 height 20
